Goal: Information Seeking & Learning: Learn about a topic

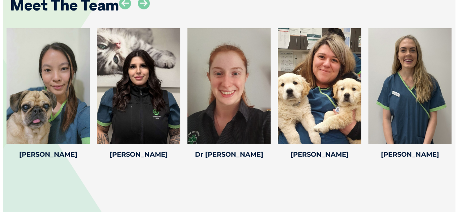
scroll to position [1062, 0]
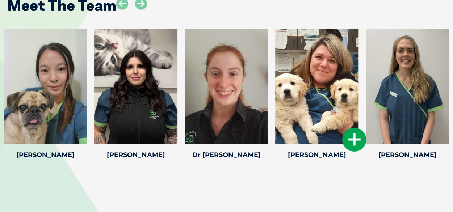
click at [348, 142] on icon at bounding box center [354, 140] width 24 height 24
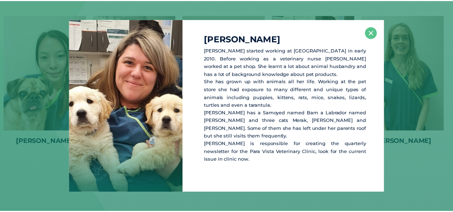
scroll to position [1076, 0]
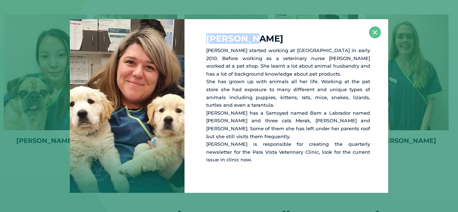
drag, startPoint x: 251, startPoint y: 50, endPoint x: 196, endPoint y: 42, distance: 54.9
click at [196, 42] on div "[PERSON_NAME] [PERSON_NAME] started working at [GEOGRAPHIC_DATA] in early 2010.…" at bounding box center [287, 106] width 204 height 174
click at [286, 123] on p "[PERSON_NAME] started working at [GEOGRAPHIC_DATA] in early 2010. Before workin…" at bounding box center [288, 105] width 164 height 117
drag, startPoint x: 144, startPoint y: 78, endPoint x: 142, endPoint y: 109, distance: 30.8
drag, startPoint x: 142, startPoint y: 109, endPoint x: 108, endPoint y: 96, distance: 37.0
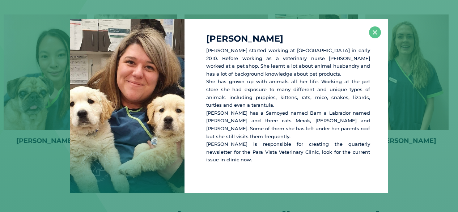
click at [108, 96] on div at bounding box center [127, 106] width 115 height 174
drag, startPoint x: 108, startPoint y: 96, endPoint x: 79, endPoint y: 43, distance: 59.6
click at [79, 43] on div at bounding box center [127, 106] width 115 height 174
click at [374, 38] on button "×" at bounding box center [375, 32] width 12 height 12
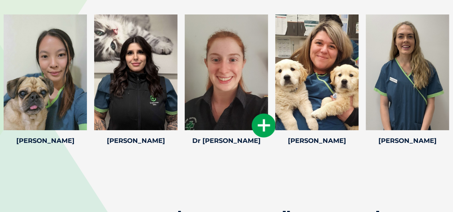
click at [262, 122] on icon at bounding box center [264, 126] width 24 height 24
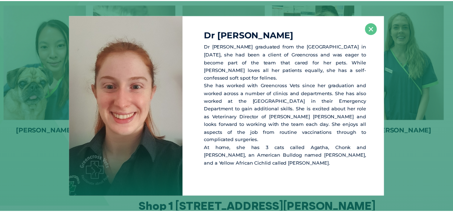
scroll to position [1087, 0]
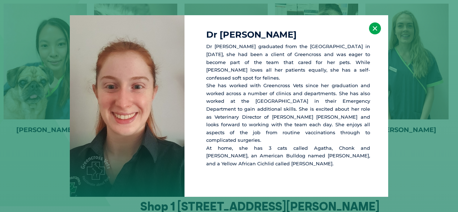
click at [377, 34] on button "×" at bounding box center [375, 28] width 12 height 12
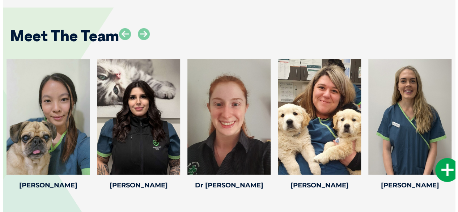
scroll to position [1030, 0]
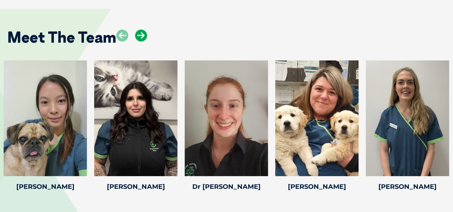
click at [142, 39] on icon at bounding box center [141, 36] width 12 height 12
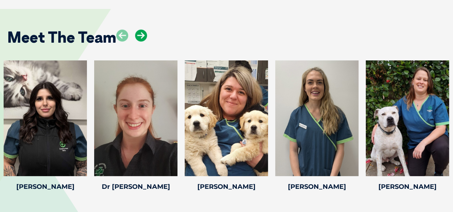
click at [142, 39] on icon at bounding box center [141, 36] width 12 height 12
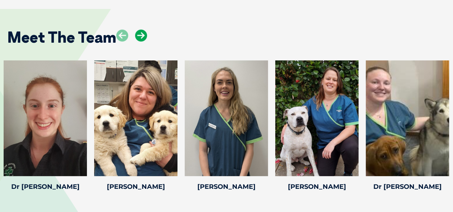
click at [142, 39] on icon at bounding box center [141, 36] width 12 height 12
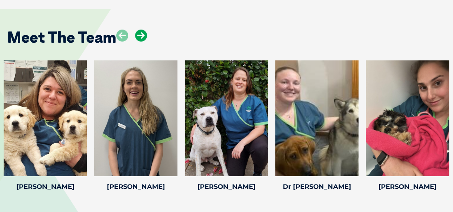
click at [142, 39] on icon at bounding box center [141, 36] width 12 height 12
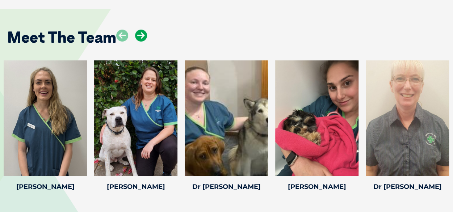
click at [142, 39] on icon at bounding box center [141, 36] width 12 height 12
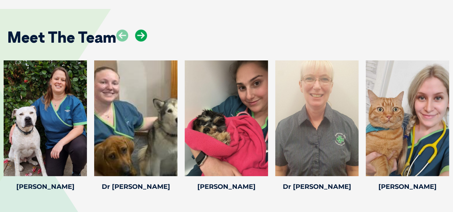
click at [142, 39] on icon at bounding box center [141, 36] width 12 height 12
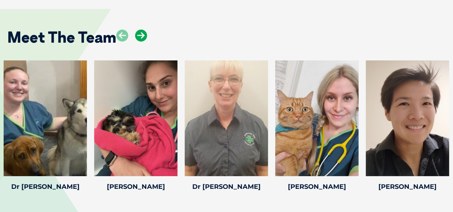
click at [142, 39] on icon at bounding box center [141, 36] width 12 height 12
click at [286, 136] on div at bounding box center [316, 118] width 83 height 116
click at [353, 173] on icon at bounding box center [354, 172] width 24 height 24
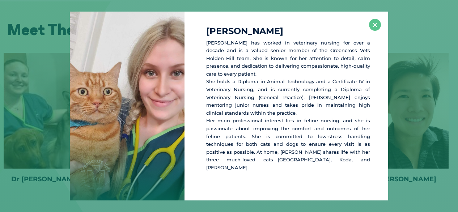
scroll to position [1038, 0]
drag, startPoint x: 139, startPoint y: 107, endPoint x: 128, endPoint y: 114, distance: 13.4
click at [128, 114] on div at bounding box center [127, 106] width 115 height 189
click at [373, 30] on button "×" at bounding box center [375, 25] width 12 height 12
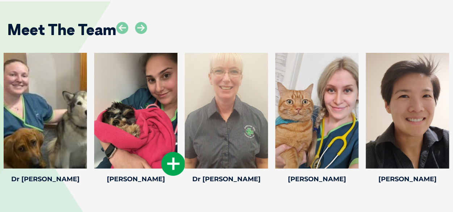
click at [177, 165] on icon at bounding box center [173, 164] width 24 height 24
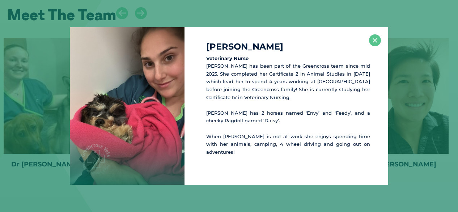
scroll to position [1053, 0]
click at [378, 40] on button "×" at bounding box center [375, 40] width 12 height 12
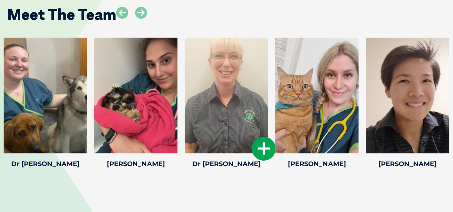
click at [262, 148] on icon at bounding box center [264, 149] width 24 height 24
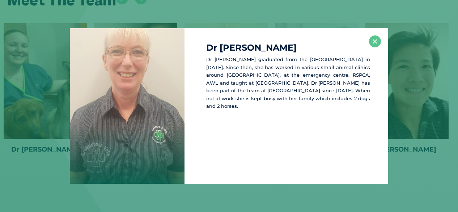
scroll to position [1068, 0]
click at [379, 45] on button "×" at bounding box center [375, 41] width 12 height 12
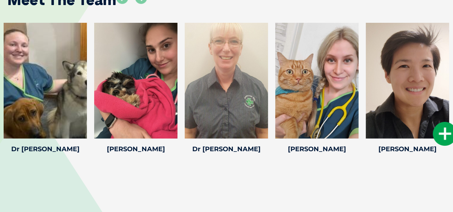
click at [421, 106] on div at bounding box center [407, 81] width 83 height 116
click at [443, 133] on icon at bounding box center [445, 134] width 24 height 24
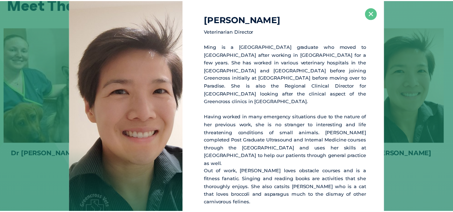
scroll to position [1063, 0]
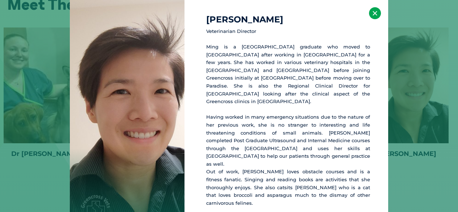
click at [370, 17] on button "×" at bounding box center [375, 13] width 12 height 12
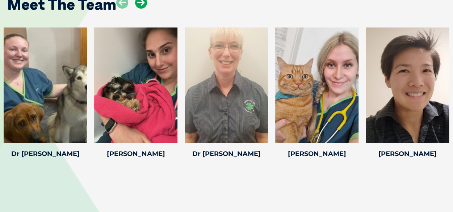
click at [143, 2] on icon at bounding box center [141, 3] width 12 height 12
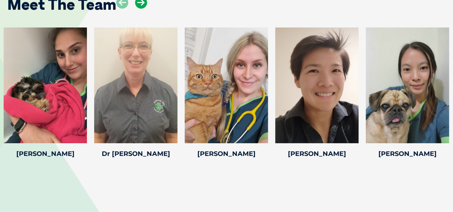
click at [143, 2] on icon at bounding box center [141, 3] width 12 height 12
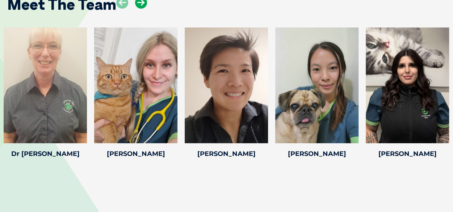
click at [143, 2] on icon at bounding box center [141, 3] width 12 height 12
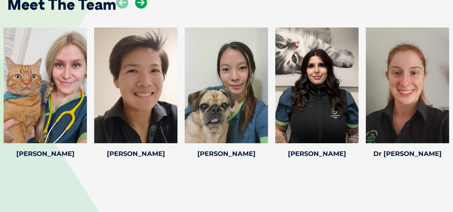
click at [143, 2] on icon at bounding box center [141, 3] width 12 height 12
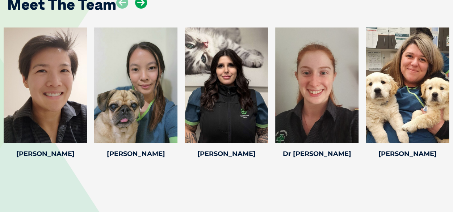
click at [143, 2] on icon at bounding box center [141, 3] width 12 height 12
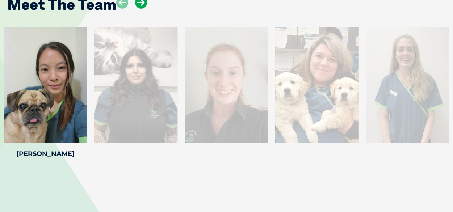
click at [143, 2] on icon at bounding box center [141, 3] width 12 height 12
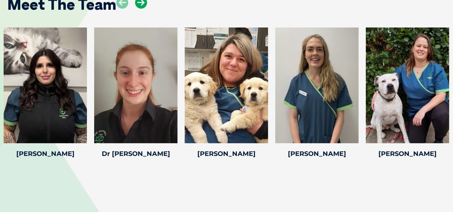
click at [143, 2] on icon at bounding box center [141, 3] width 12 height 12
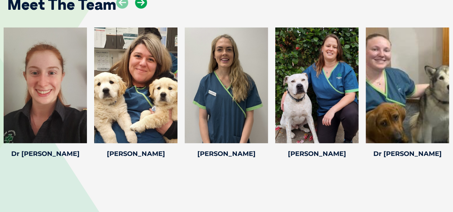
click at [143, 2] on icon at bounding box center [141, 3] width 12 height 12
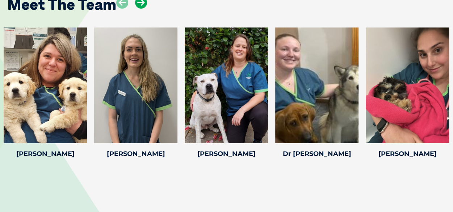
click at [143, 2] on icon at bounding box center [141, 3] width 12 height 12
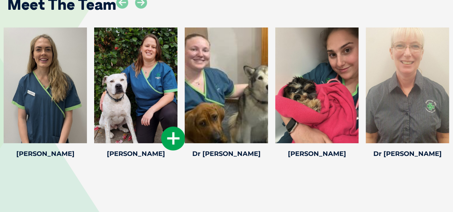
click at [166, 140] on icon at bounding box center [173, 139] width 24 height 24
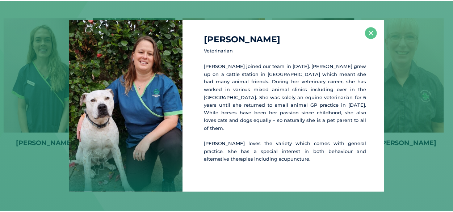
scroll to position [1074, 0]
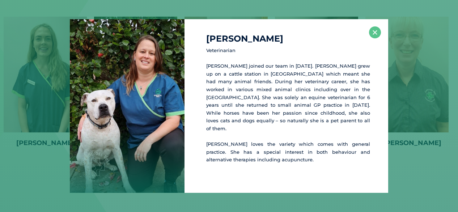
click at [383, 39] on div "Dr Lauren F Veterinarian Dr Lauren joined our team in October 2024. Lauren grew…" at bounding box center [287, 106] width 204 height 174
click at [377, 38] on button "×" at bounding box center [375, 32] width 12 height 12
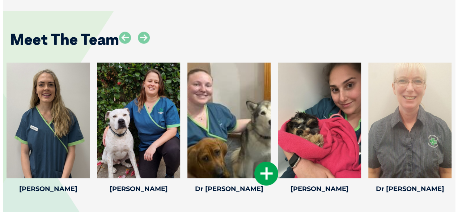
scroll to position [1026, 0]
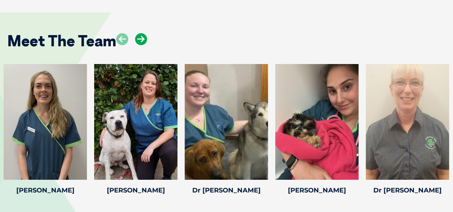
click at [138, 40] on icon at bounding box center [141, 39] width 12 height 12
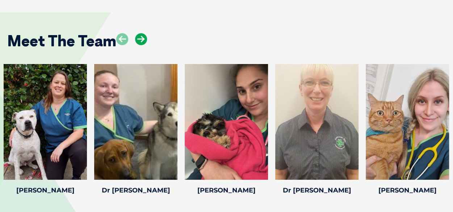
click at [138, 40] on icon at bounding box center [141, 39] width 12 height 12
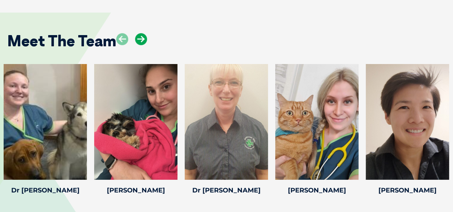
click at [138, 40] on icon at bounding box center [141, 39] width 12 height 12
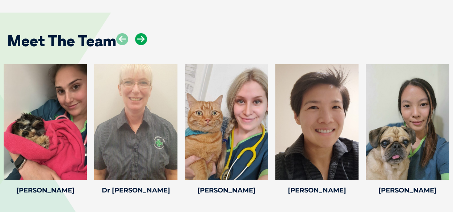
click at [138, 40] on icon at bounding box center [141, 39] width 12 height 12
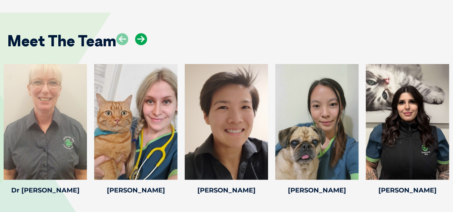
click at [138, 40] on icon at bounding box center [141, 39] width 12 height 12
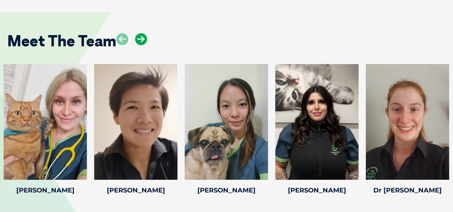
click at [138, 40] on icon at bounding box center [141, 39] width 12 height 12
click at [357, 178] on icon at bounding box center [354, 175] width 24 height 24
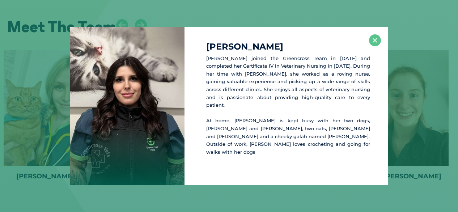
scroll to position [1041, 0]
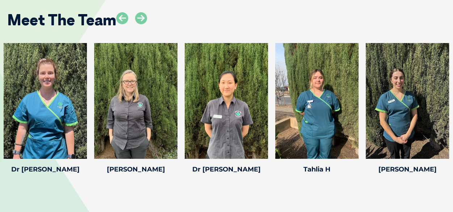
scroll to position [1192, 0]
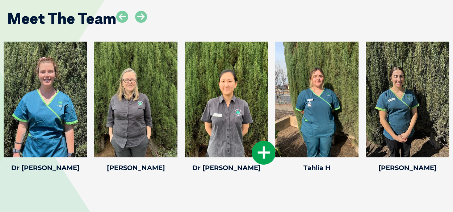
click at [259, 151] on icon at bounding box center [264, 153] width 24 height 24
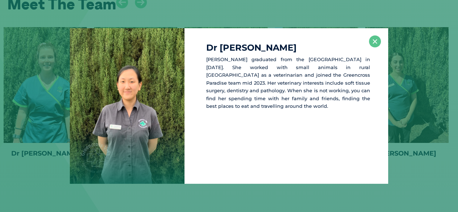
scroll to position [1207, 0]
click at [382, 40] on div "Dr [PERSON_NAME] [PERSON_NAME] graduated from the [GEOGRAPHIC_DATA] in [DATE]. …" at bounding box center [287, 106] width 204 height 156
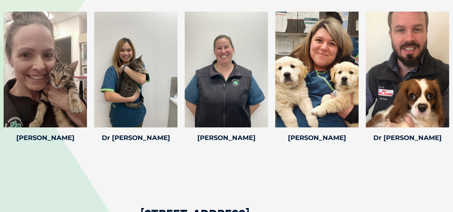
scroll to position [1509, 0]
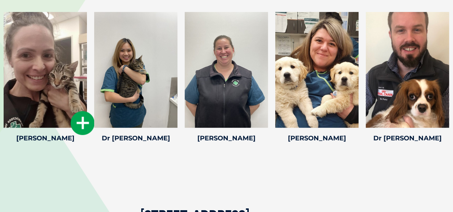
click at [80, 121] on icon at bounding box center [83, 123] width 24 height 24
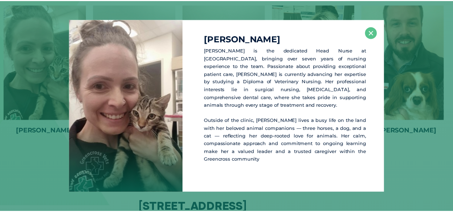
scroll to position [1516, 0]
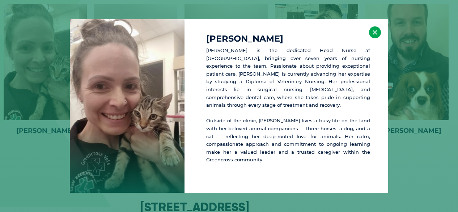
click at [375, 35] on button "×" at bounding box center [375, 32] width 12 height 12
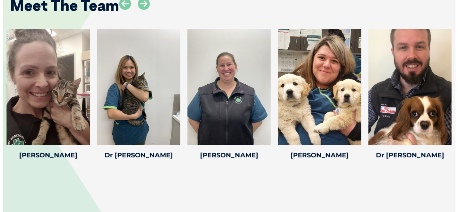
scroll to position [1486, 0]
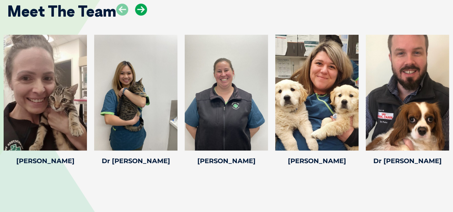
click at [140, 9] on icon at bounding box center [141, 10] width 12 height 12
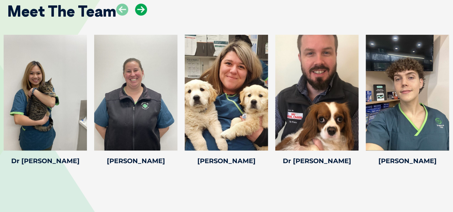
click at [140, 9] on icon at bounding box center [141, 10] width 12 height 12
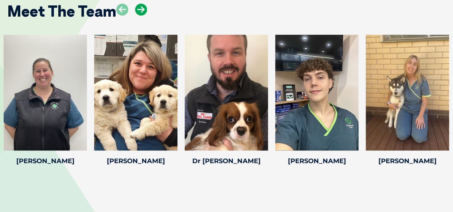
click at [140, 9] on icon at bounding box center [141, 10] width 12 height 12
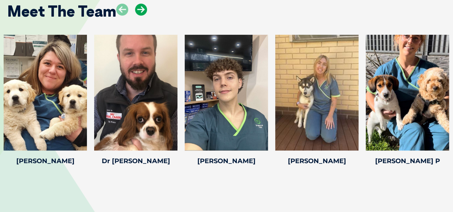
click at [140, 9] on icon at bounding box center [141, 10] width 12 height 12
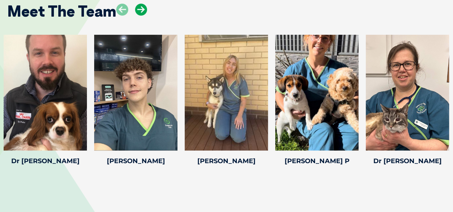
click at [140, 9] on icon at bounding box center [141, 10] width 12 height 12
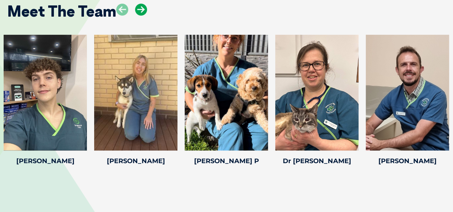
click at [140, 9] on icon at bounding box center [141, 10] width 12 height 12
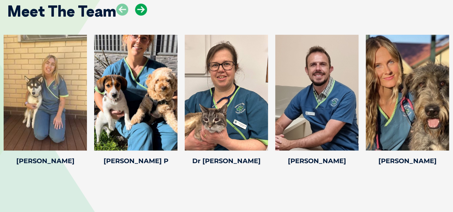
click at [140, 9] on icon at bounding box center [141, 10] width 12 height 12
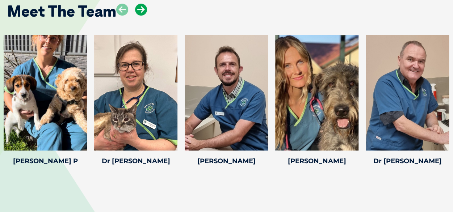
click at [140, 9] on icon at bounding box center [141, 10] width 12 height 12
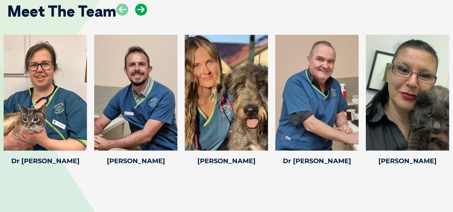
click at [140, 9] on icon at bounding box center [141, 10] width 12 height 12
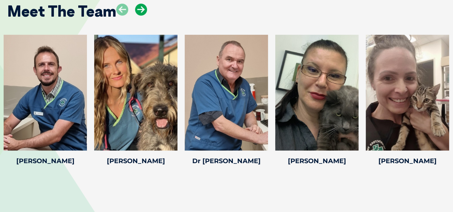
click at [140, 9] on icon at bounding box center [141, 10] width 12 height 12
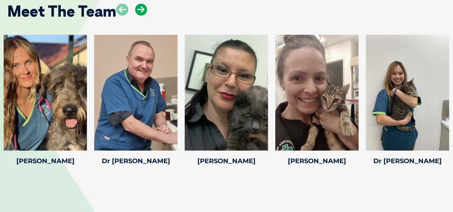
click at [140, 9] on icon at bounding box center [141, 10] width 12 height 12
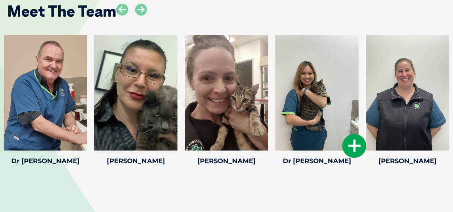
click at [349, 148] on icon at bounding box center [354, 146] width 24 height 24
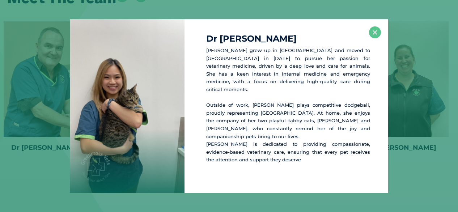
scroll to position [1500, 0]
drag, startPoint x: 125, startPoint y: 117, endPoint x: 98, endPoint y: 118, distance: 27.2
click at [98, 118] on div at bounding box center [127, 106] width 115 height 174
